Goal: Find specific page/section: Find specific page/section

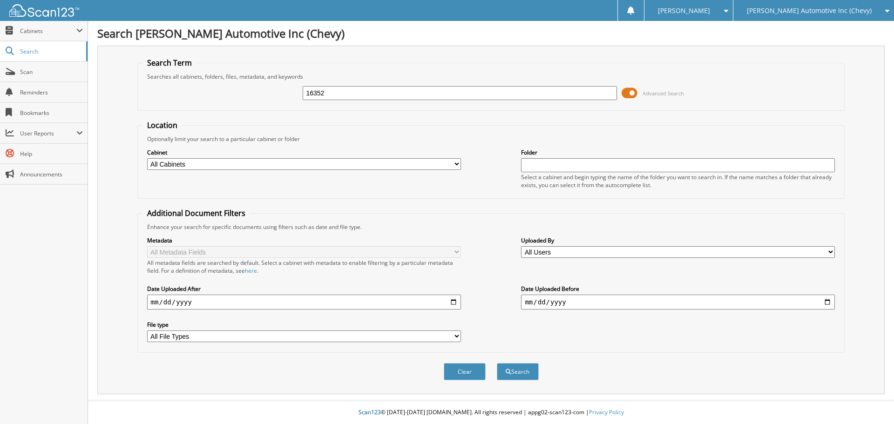
type input "16352"
click at [497, 363] on button "Search" at bounding box center [518, 371] width 42 height 17
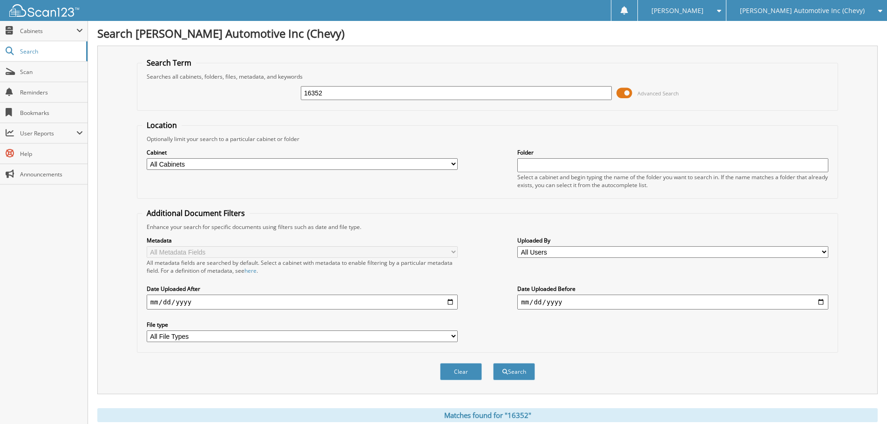
click at [801, 13] on span "[PERSON_NAME] Automotive Inc (Chevy)" at bounding box center [802, 11] width 125 height 6
click at [788, 27] on link "[PERSON_NAME] Motors (Ford)" at bounding box center [806, 29] width 161 height 16
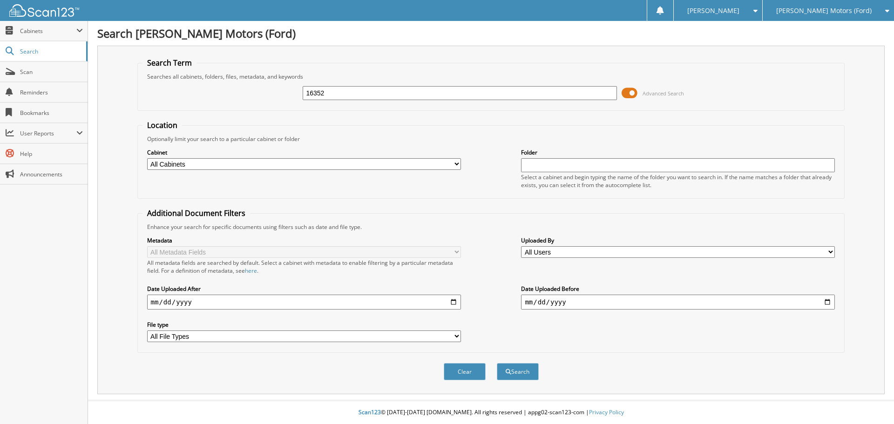
type input "16352"
click at [497, 363] on button "Search" at bounding box center [518, 371] width 42 height 17
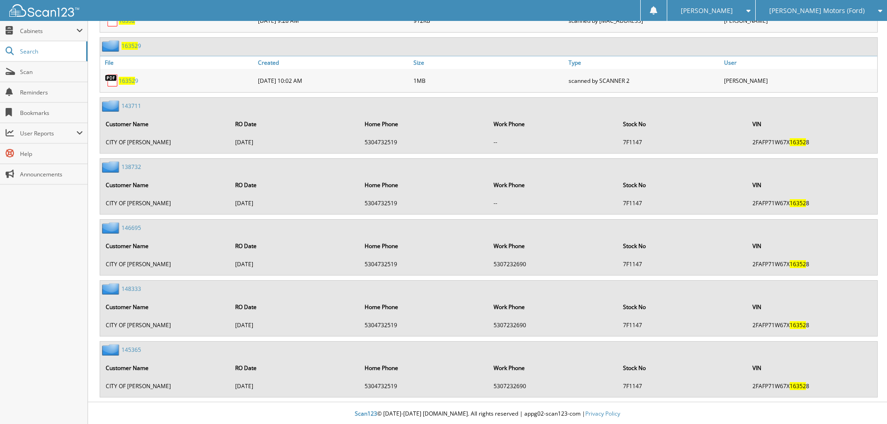
scroll to position [1560, 0]
